Goal: Navigation & Orientation: Find specific page/section

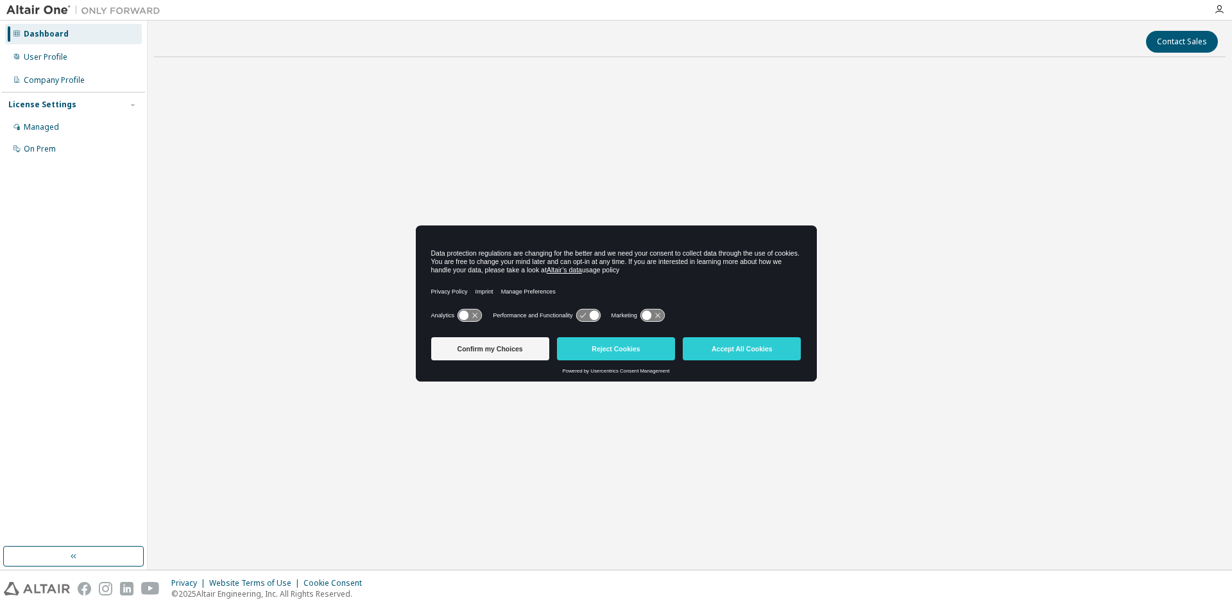
click at [643, 349] on button "Reject Cookies" at bounding box center [616, 348] width 118 height 23
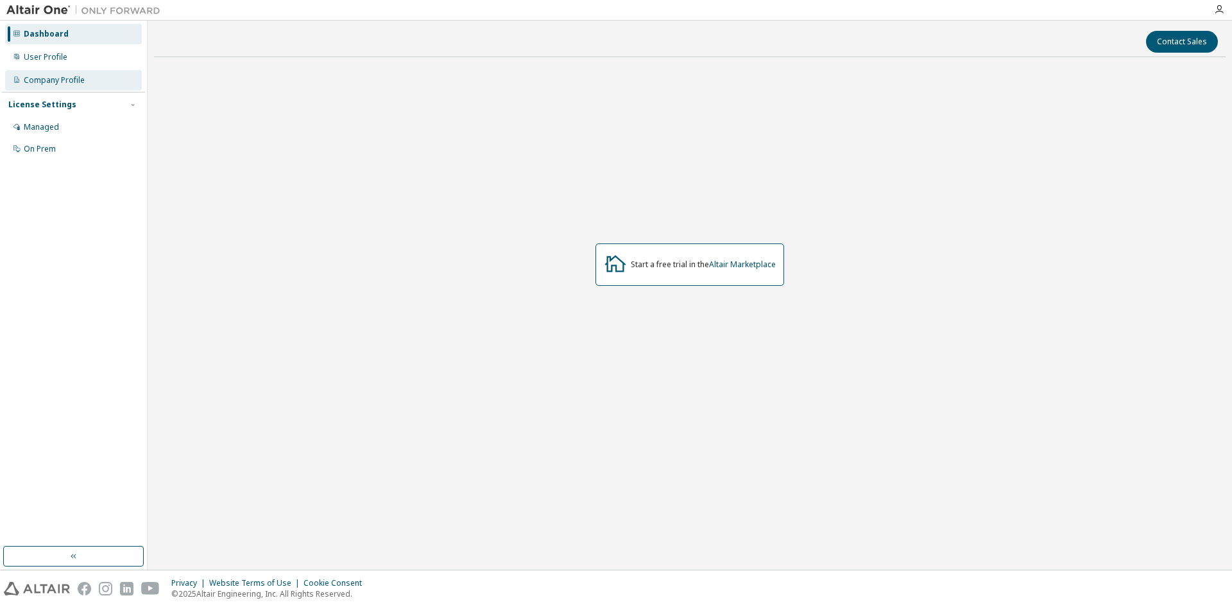
click at [95, 89] on div "Company Profile" at bounding box center [73, 80] width 137 height 21
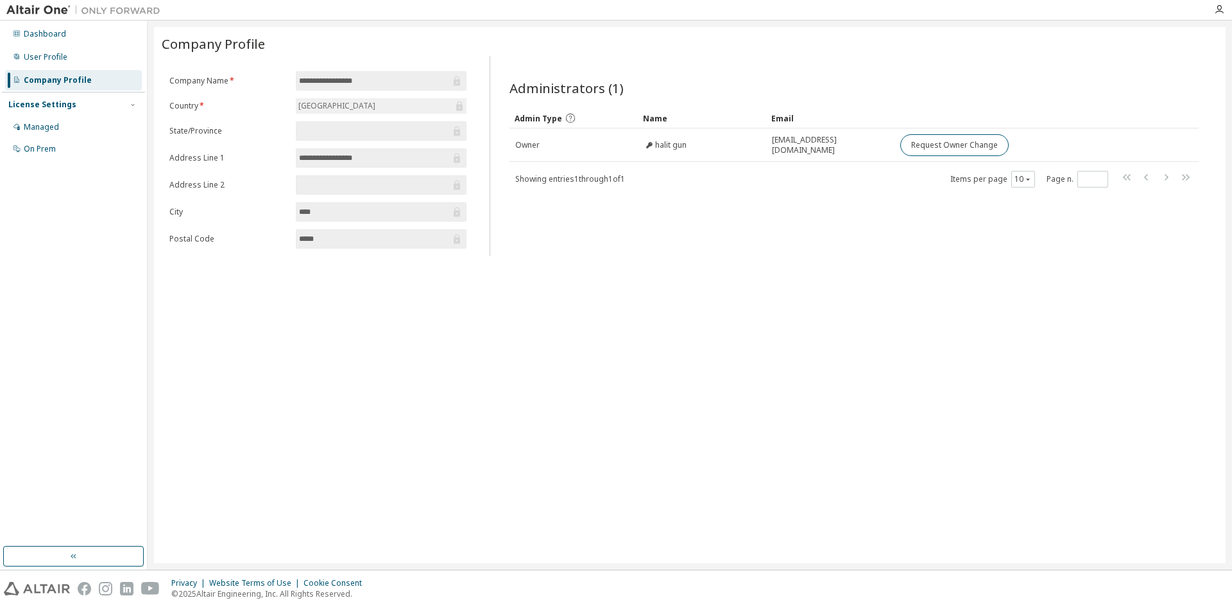
click at [123, 107] on div "License Settings" at bounding box center [73, 105] width 130 height 12
click at [101, 119] on div "Managed" at bounding box center [73, 127] width 137 height 21
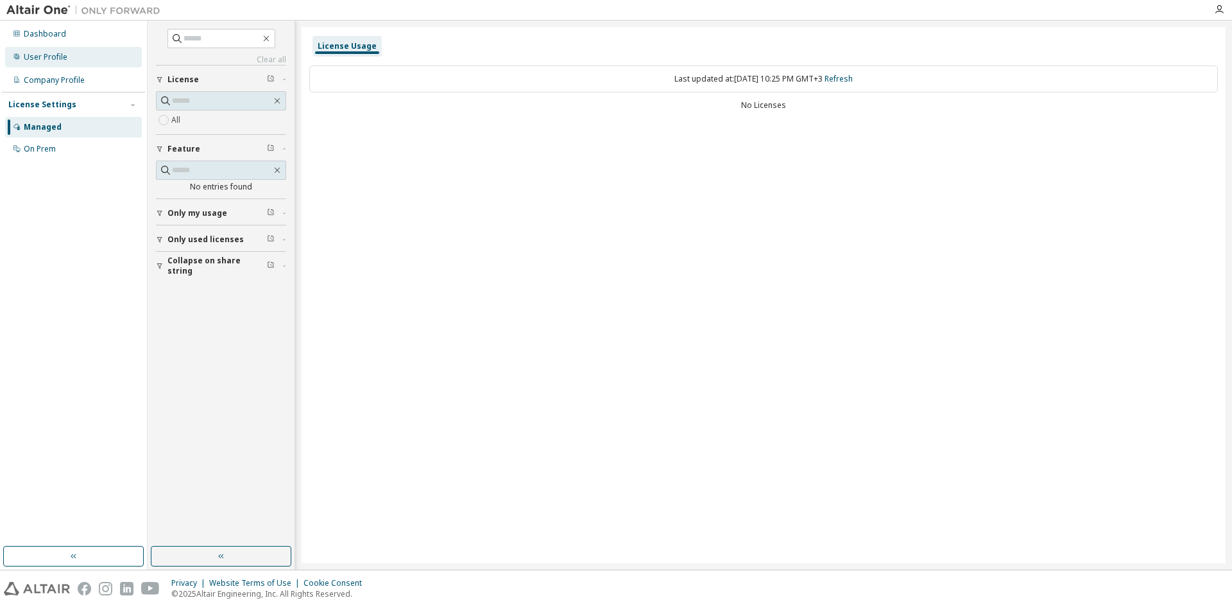
click at [72, 56] on div "User Profile" at bounding box center [73, 57] width 137 height 21
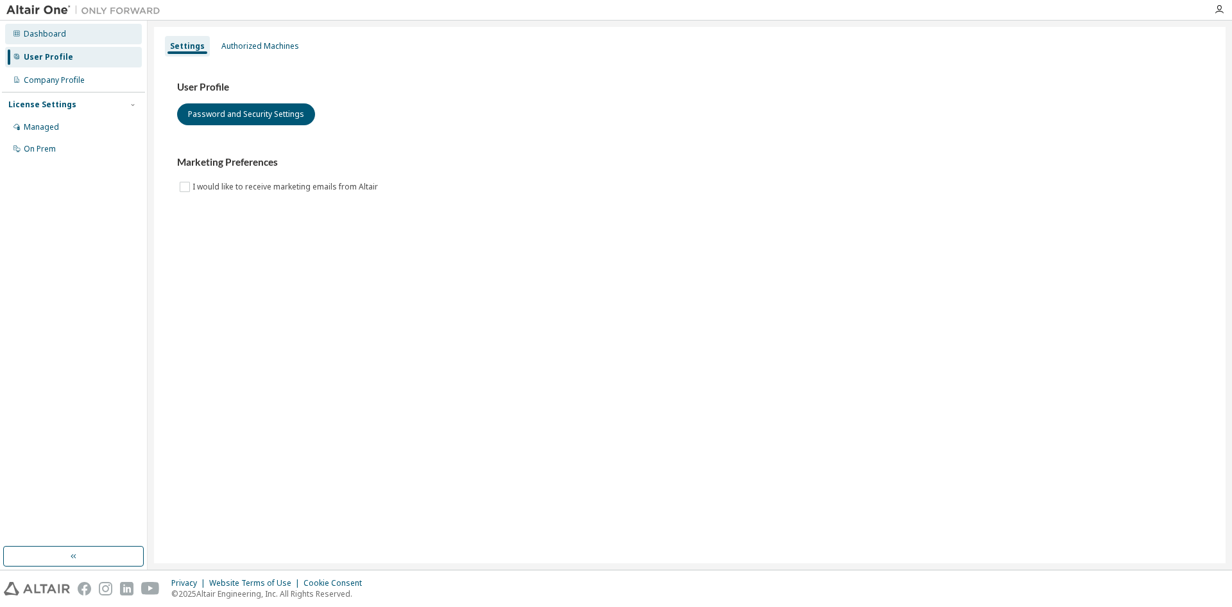
click at [97, 39] on div "Dashboard" at bounding box center [73, 34] width 137 height 21
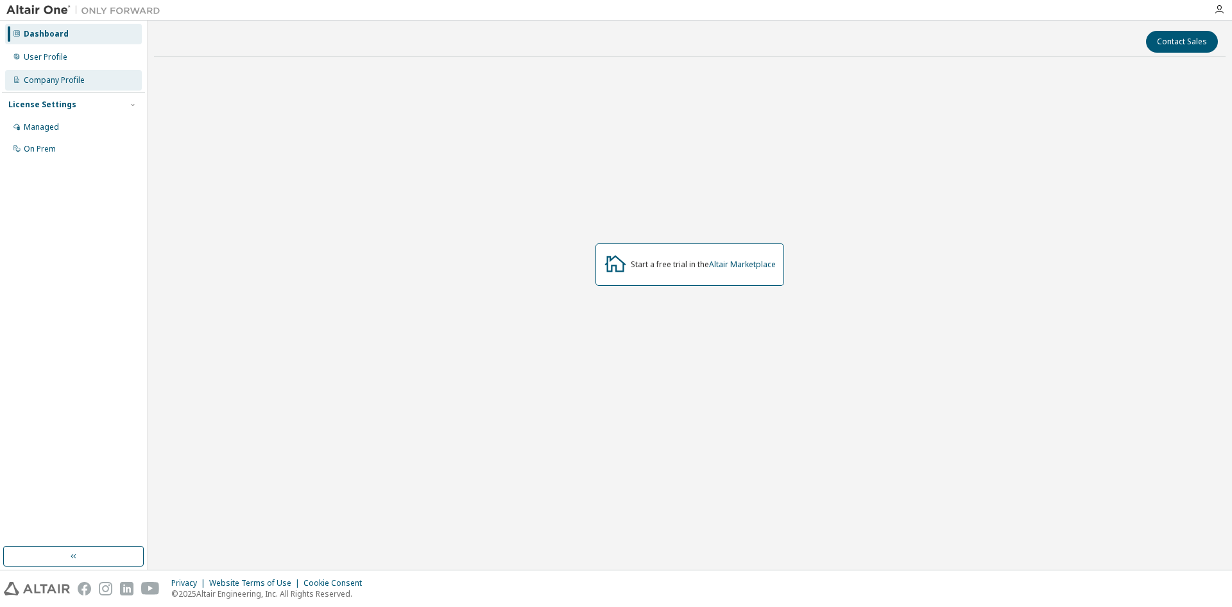
click at [89, 79] on div "Company Profile" at bounding box center [73, 80] width 137 height 21
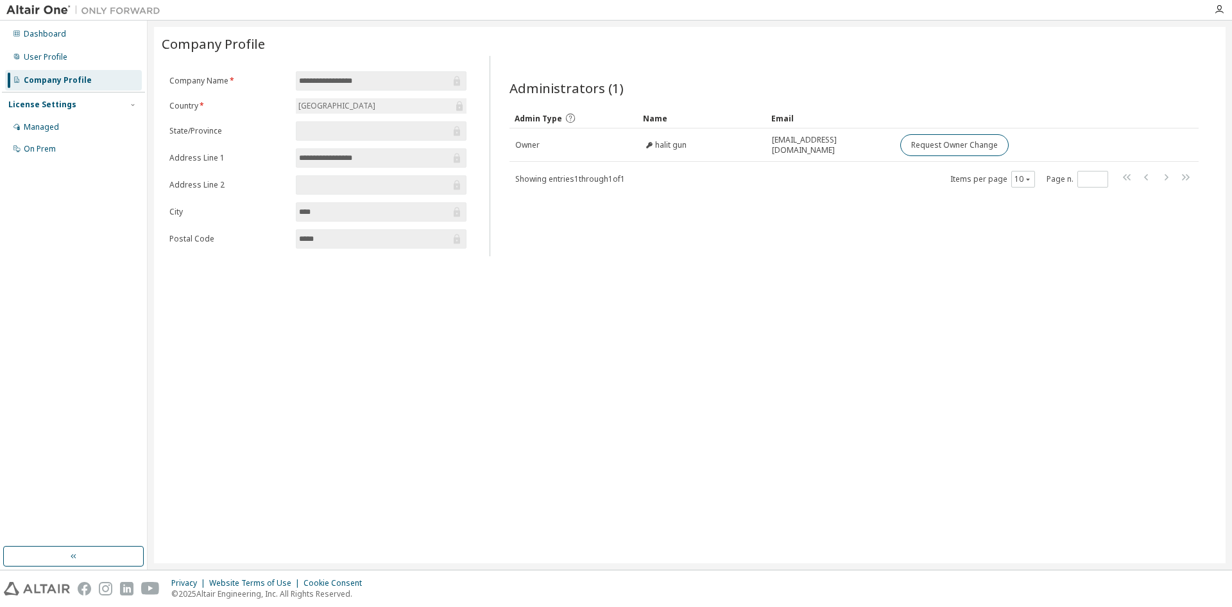
click at [73, 46] on div "Dashboard User Profile Company Profile License Settings Managed On Prem" at bounding box center [73, 91] width 143 height 138
click at [80, 53] on div "User Profile" at bounding box center [73, 57] width 137 height 21
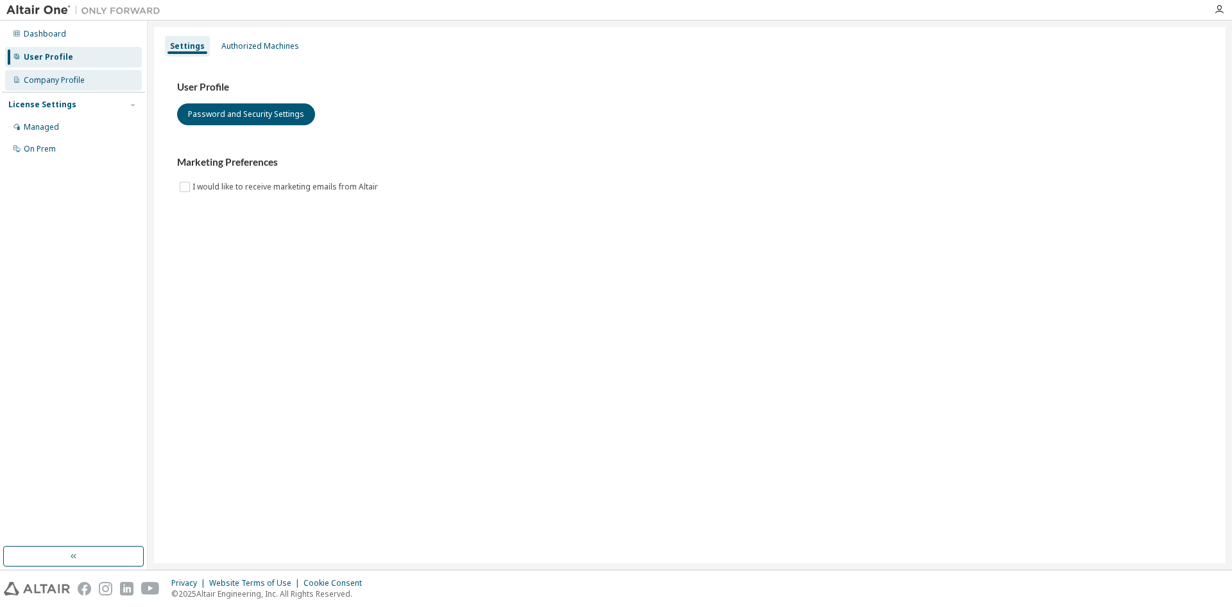
click at [107, 79] on div "Company Profile" at bounding box center [73, 80] width 137 height 21
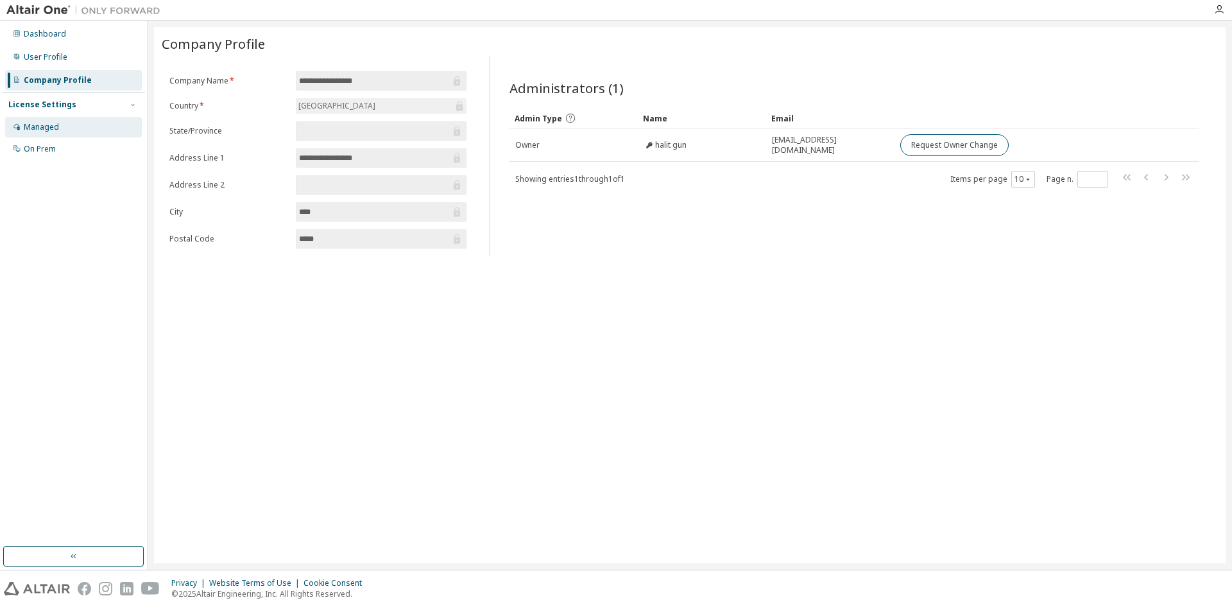
click at [71, 131] on div "Managed" at bounding box center [73, 127] width 137 height 21
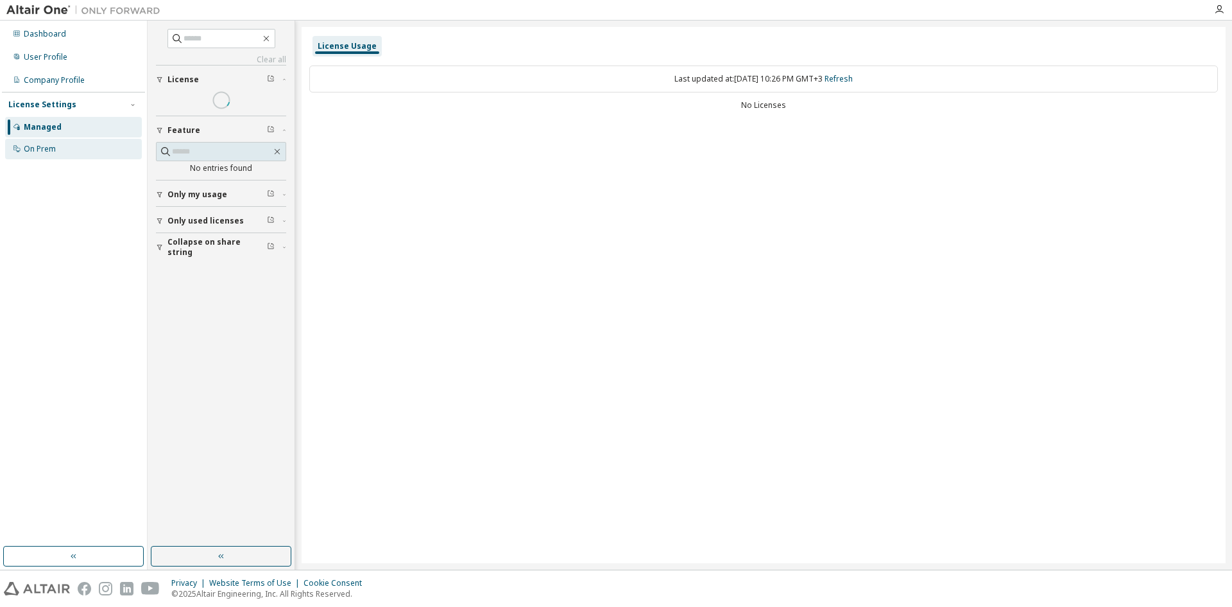
click at [80, 157] on div "On Prem" at bounding box center [73, 149] width 137 height 21
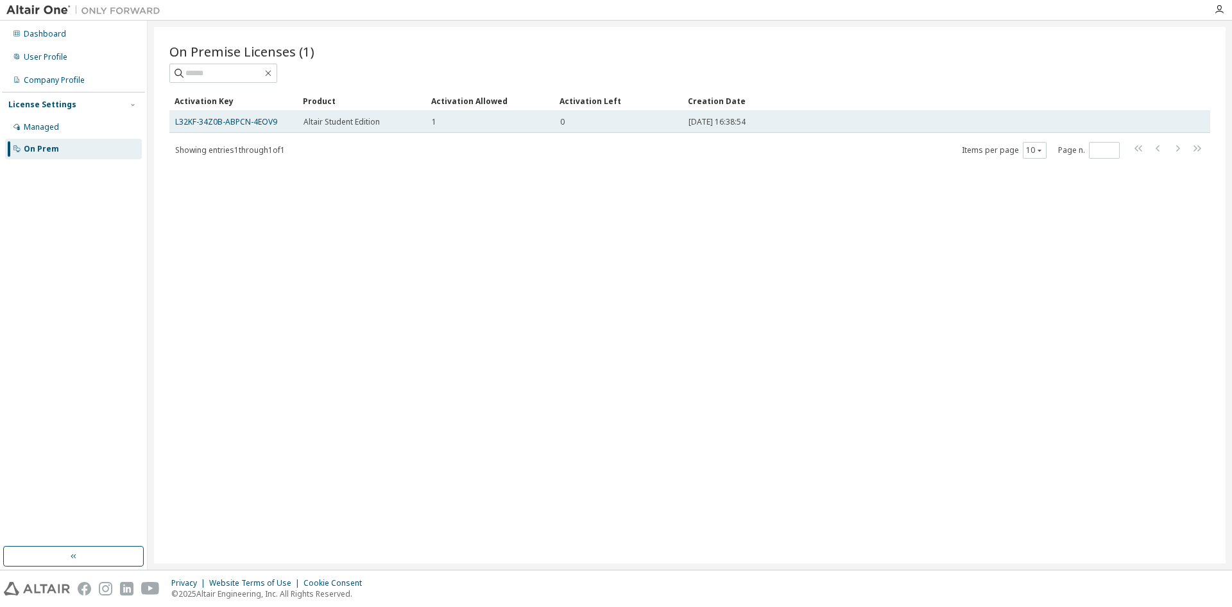
click at [530, 120] on div "1" at bounding box center [490, 122] width 117 height 10
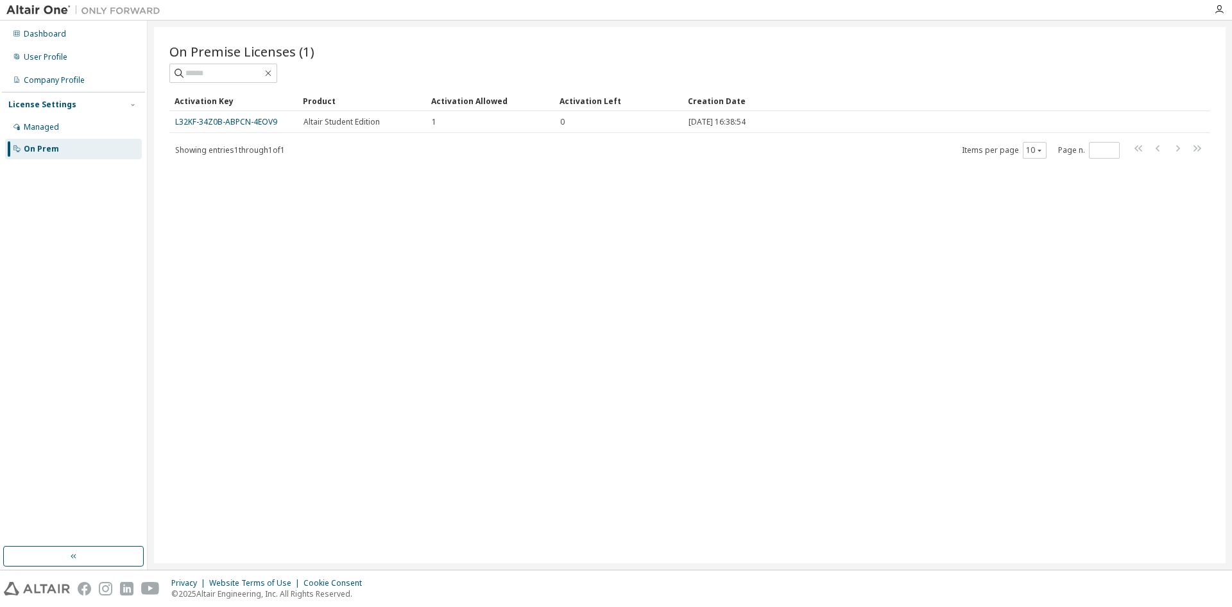
click at [31, 7] on img at bounding box center [86, 10] width 160 height 13
click at [34, 30] on div "Dashboard" at bounding box center [45, 34] width 42 height 10
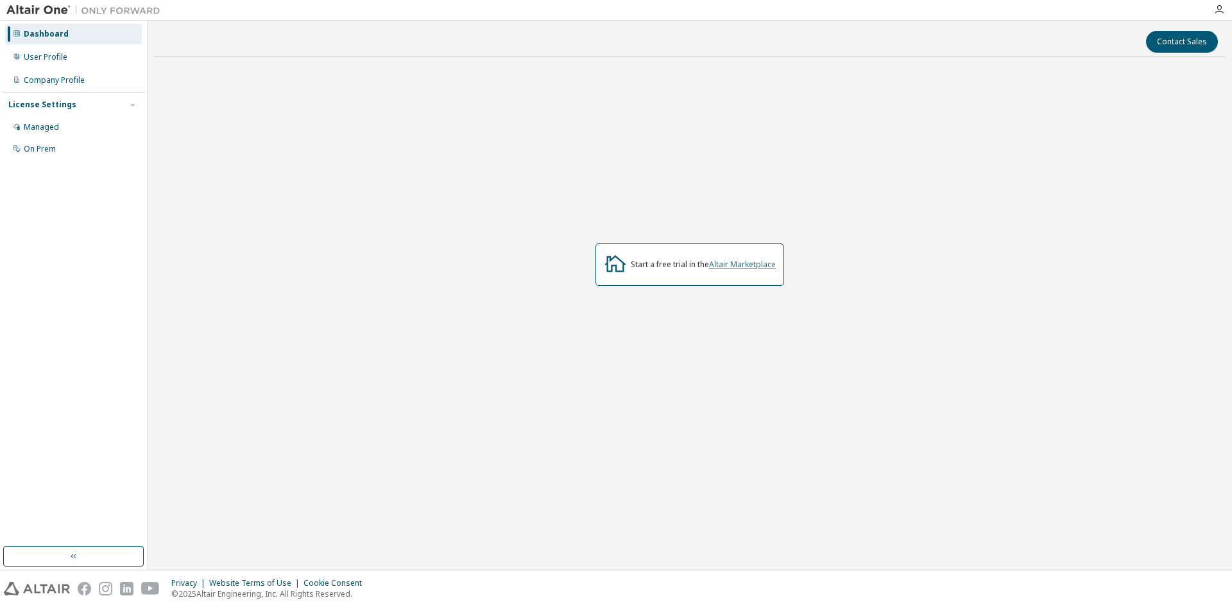
drag, startPoint x: 804, startPoint y: 262, endPoint x: 739, endPoint y: 264, distance: 64.9
click at [804, 262] on div "Start a free trial in the Altair Marketplace" at bounding box center [690, 264] width 1072 height 394
click at [739, 264] on link "Altair Marketplace" at bounding box center [742, 264] width 67 height 11
